Goal: Task Accomplishment & Management: Manage account settings

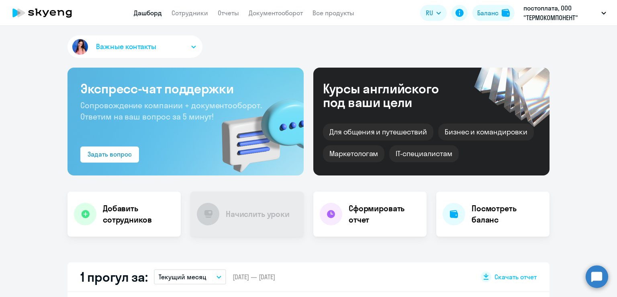
select select "30"
click at [170, 13] on nav "Дашборд Сотрудники Отчеты Документооборот Все продукты" at bounding box center [244, 13] width 221 height 10
drag, startPoint x: 196, startPoint y: 18, endPoint x: 249, endPoint y: 23, distance: 52.9
click at [197, 18] on app-header "Дашборд Сотрудники Отчеты Документооборот Все продукты Дашборд Сотрудники Отчет…" at bounding box center [308, 13] width 617 height 26
click at [198, 16] on link "Сотрудники" at bounding box center [190, 13] width 37 height 8
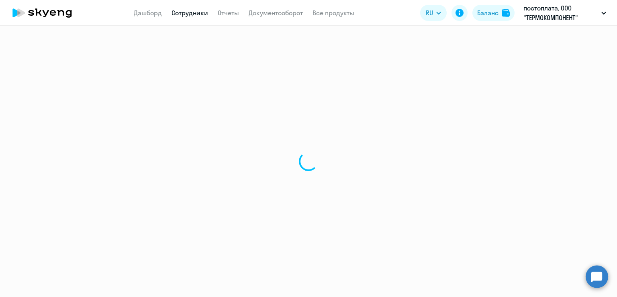
select select "30"
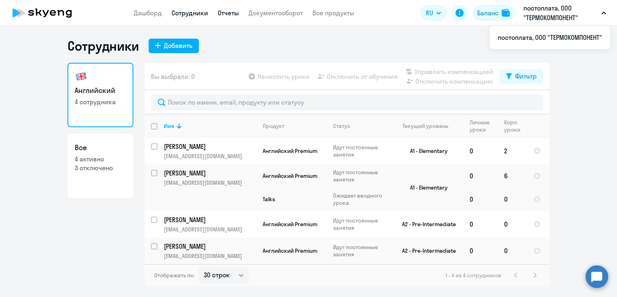
click at [235, 12] on link "Отчеты" at bounding box center [228, 13] width 21 height 8
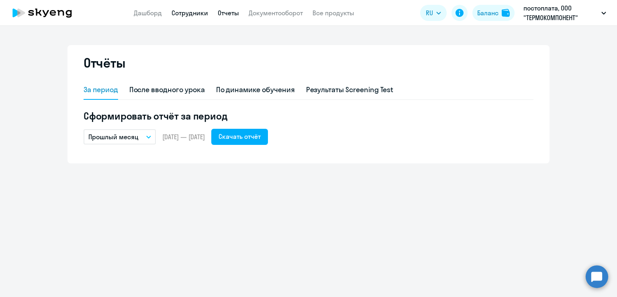
click at [173, 12] on link "Сотрудники" at bounding box center [190, 13] width 37 height 8
select select "30"
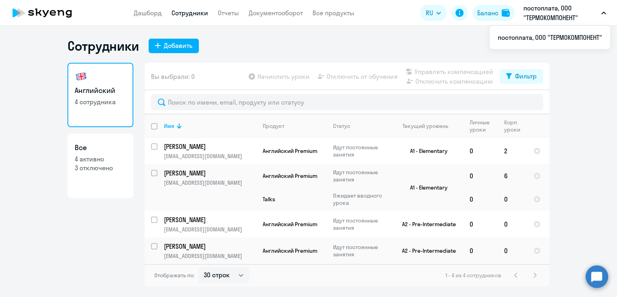
click at [538, 9] on p "постоплата, ООО "ТЕРМОКОМПОНЕНТ"" at bounding box center [561, 12] width 75 height 19
click at [604, 9] on button "постоплата, ООО "ТЕРМОКОМПОНЕНТ"" at bounding box center [565, 12] width 91 height 19
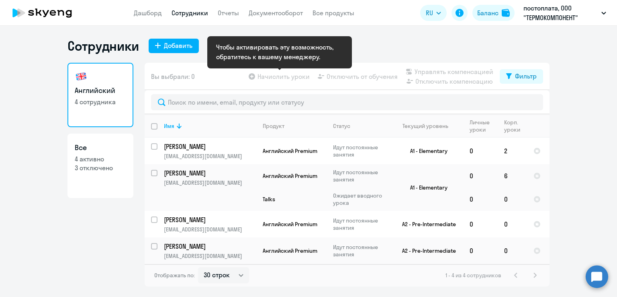
click at [298, 76] on app-table-action-button "Начислить уроки" at bounding box center [278, 77] width 63 height 10
drag, startPoint x: 264, startPoint y: 73, endPoint x: 282, endPoint y: 87, distance: 22.5
click at [265, 74] on app-table-action-button "Начислить уроки" at bounding box center [278, 77] width 63 height 10
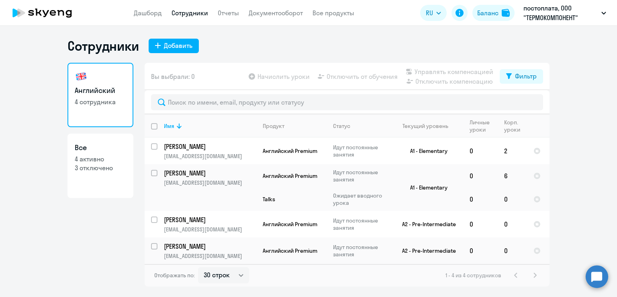
click at [270, 76] on app-table-action-button "Начислить уроки" at bounding box center [278, 77] width 63 height 10
select select "30"
drag, startPoint x: 297, startPoint y: 79, endPoint x: 307, endPoint y: 86, distance: 11.8
click at [298, 80] on app-table-action-button "Начислить уроки" at bounding box center [278, 77] width 63 height 10
click at [203, 147] on p "[PERSON_NAME]" at bounding box center [209, 146] width 91 height 9
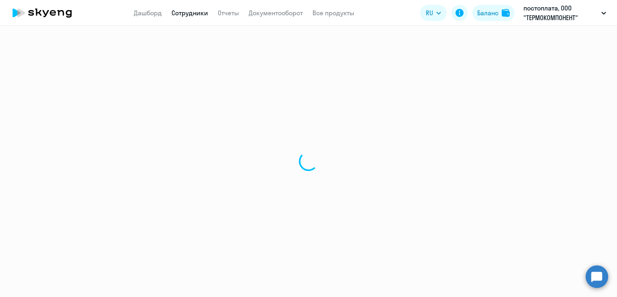
click at [156, 147] on div at bounding box center [308, 161] width 617 height 271
select select "english"
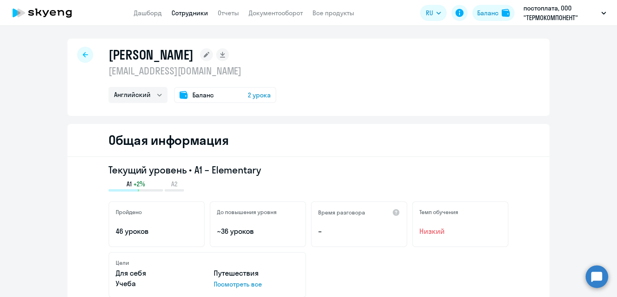
select select "30"
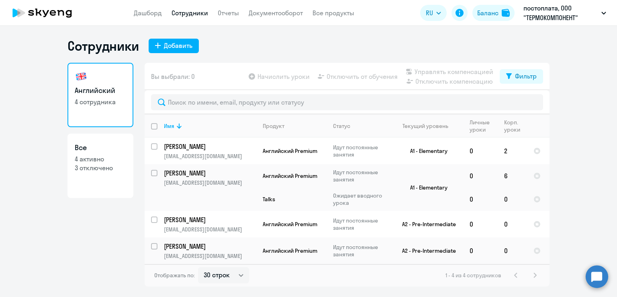
click at [155, 128] on input "deselect all" at bounding box center [159, 131] width 16 height 16
checkbox input "true"
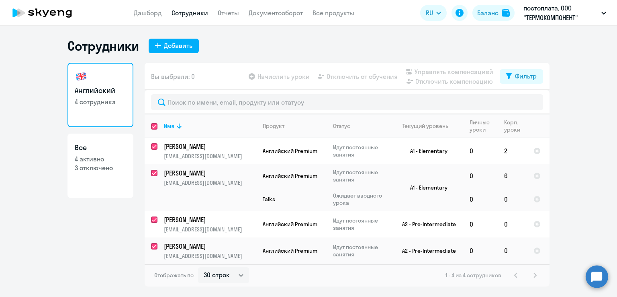
checkbox input "true"
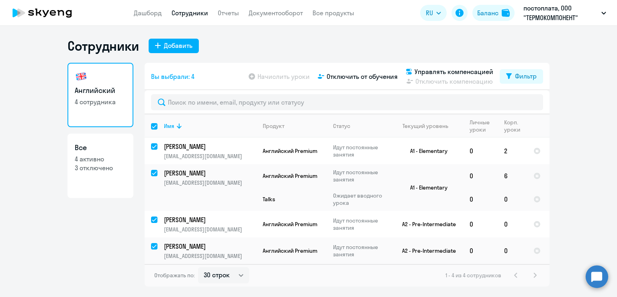
click at [154, 128] on input "select all" at bounding box center [159, 131] width 16 height 16
checkbox input "false"
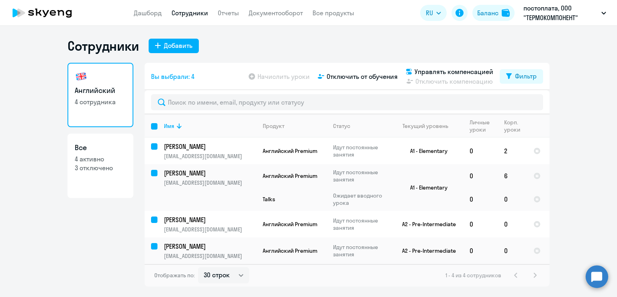
checkbox input "false"
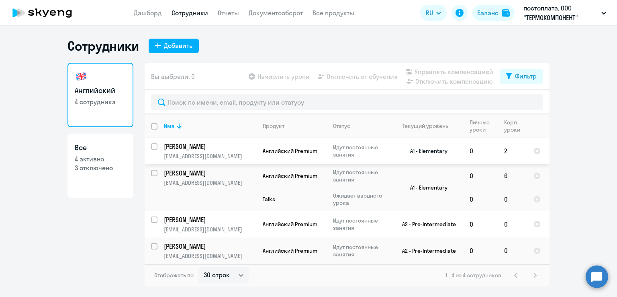
click at [160, 146] on td "Толовикова Анастасия neystit@yandex.ru" at bounding box center [207, 150] width 99 height 27
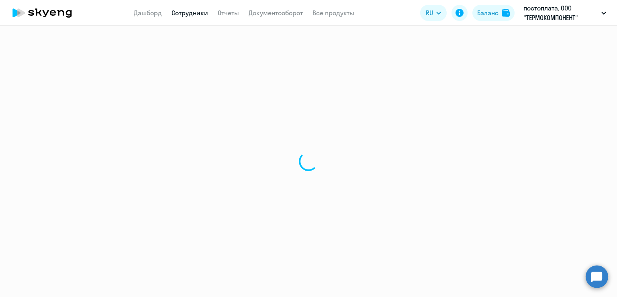
select select "english"
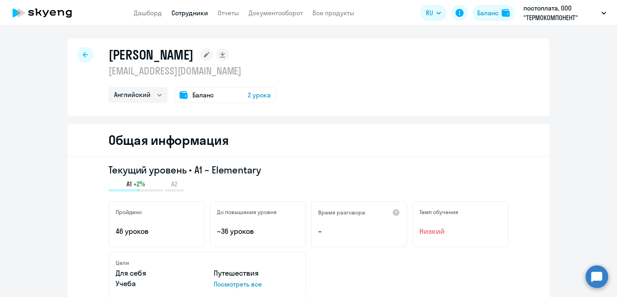
select select "30"
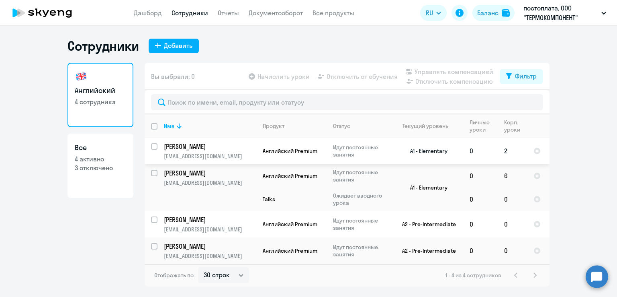
click at [150, 145] on div at bounding box center [154, 146] width 19 height 19
checkbox input "true"
